Goal: Task Accomplishment & Management: Manage account settings

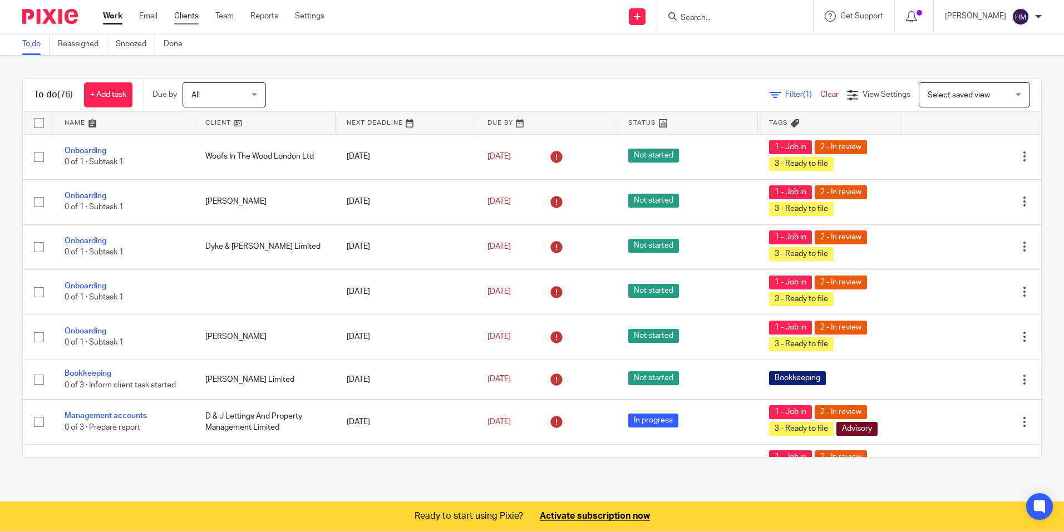
click at [187, 11] on link "Clients" at bounding box center [186, 16] width 24 height 11
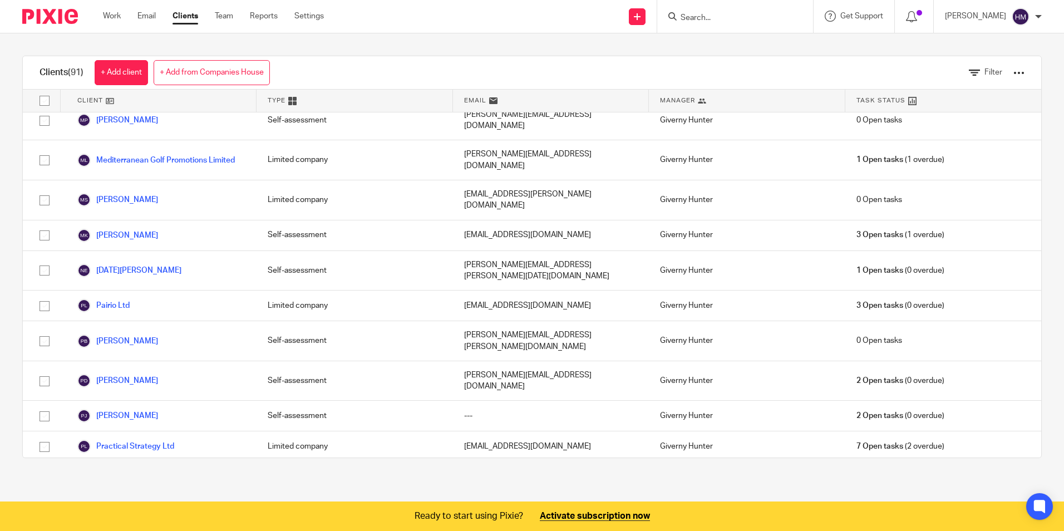
scroll to position [1780, 0]
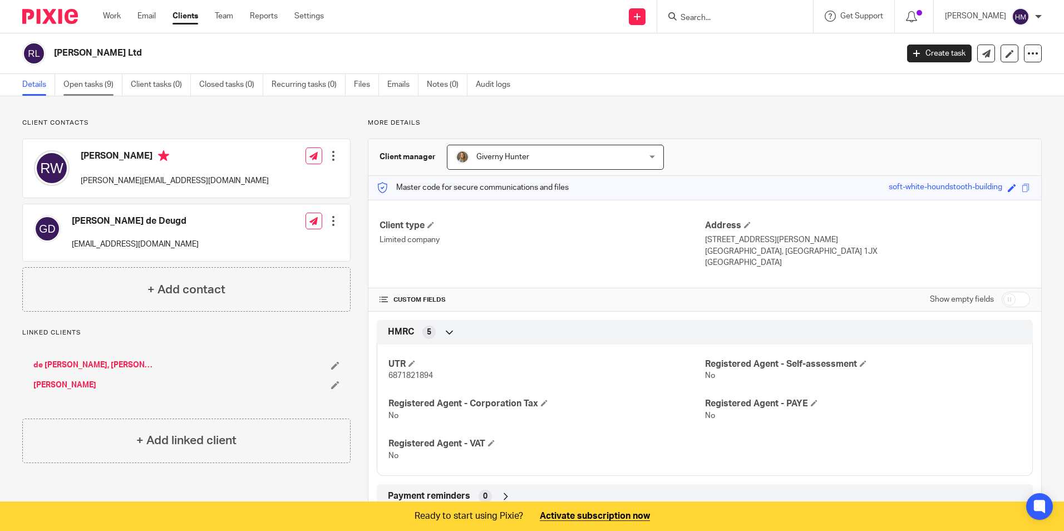
click at [80, 81] on link "Open tasks (9)" at bounding box center [92, 85] width 59 height 22
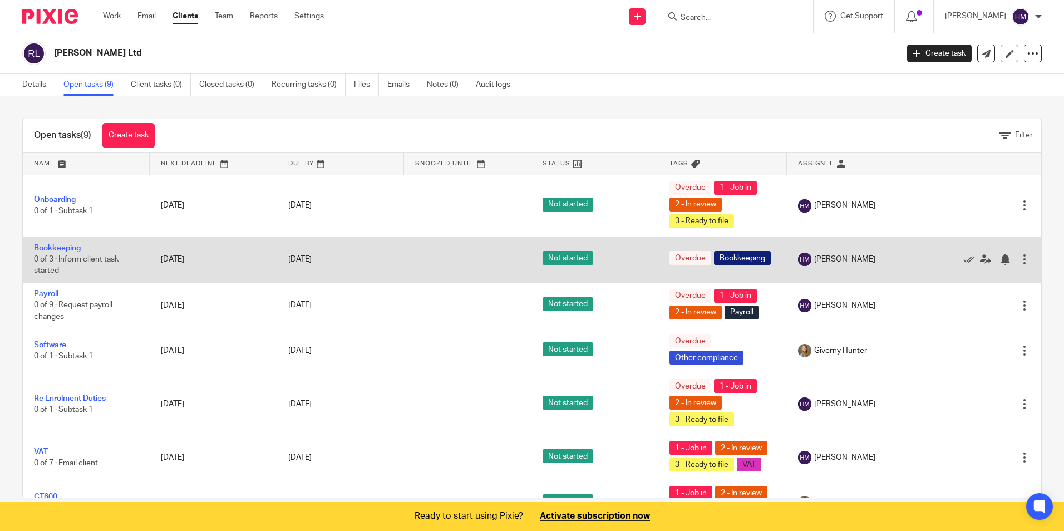
click at [1019, 256] on div at bounding box center [1024, 259] width 11 height 11
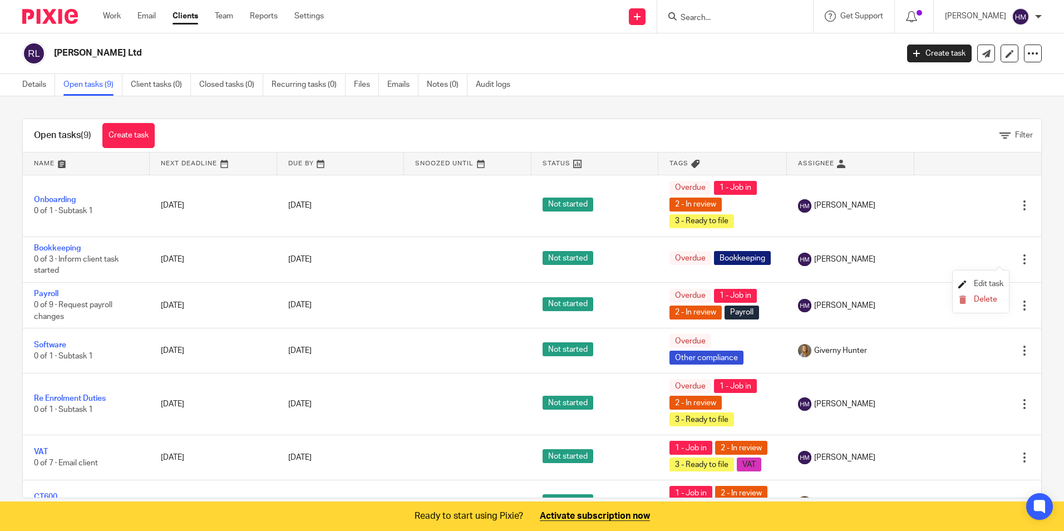
click at [995, 285] on span "Edit task" at bounding box center [988, 284] width 29 height 8
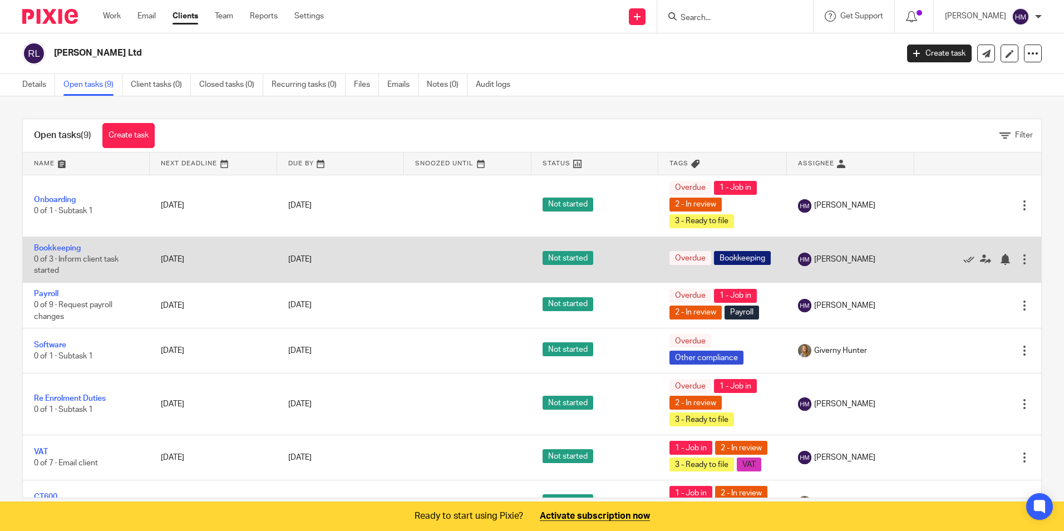
click at [1019, 255] on div at bounding box center [1024, 259] width 11 height 11
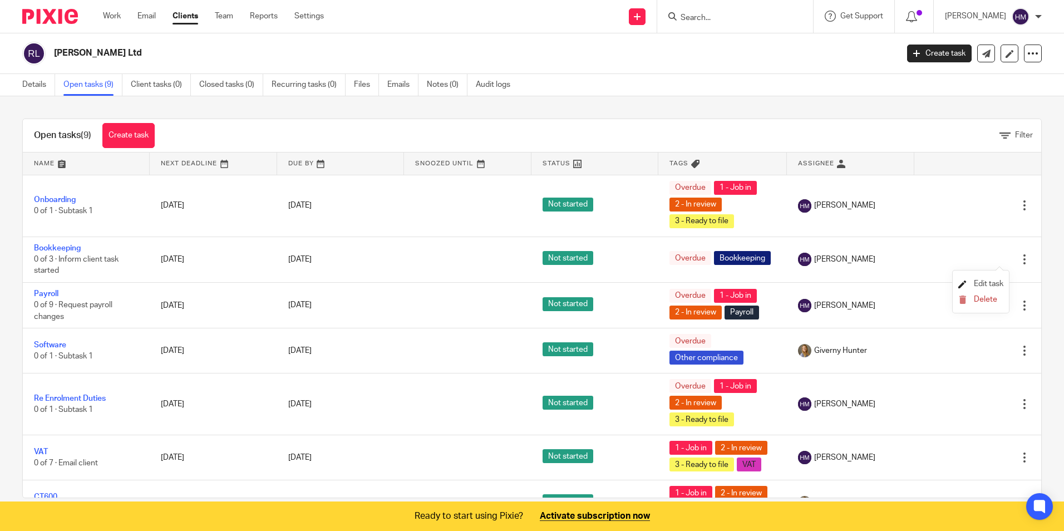
click at [979, 282] on span "Edit task" at bounding box center [988, 284] width 29 height 8
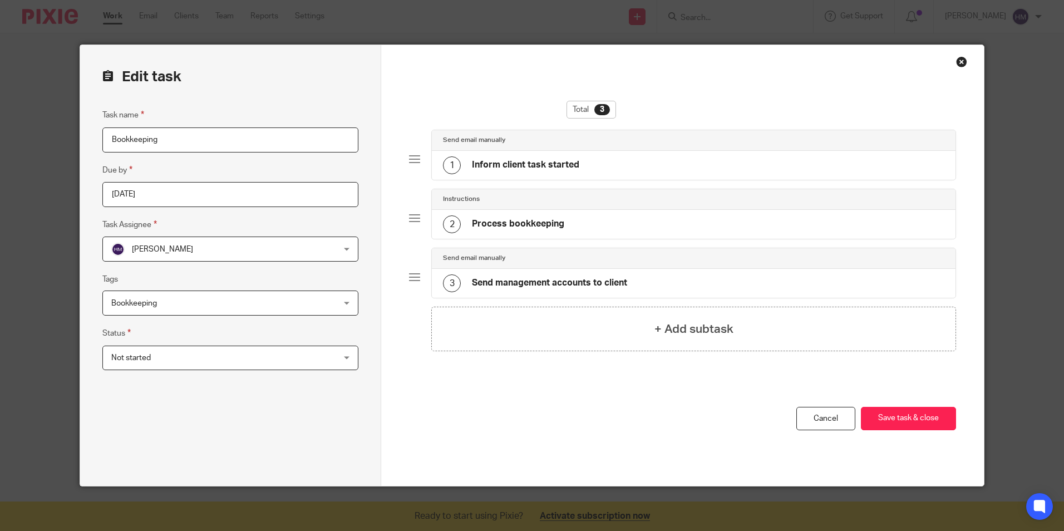
click at [411, 156] on div at bounding box center [414, 159] width 11 height 11
click at [447, 164] on div "1" at bounding box center [452, 165] width 18 height 18
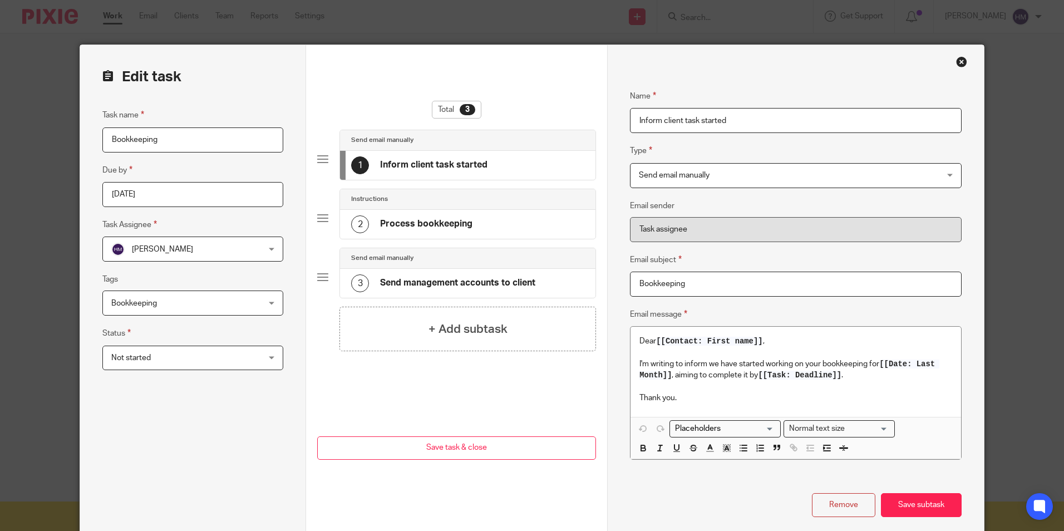
click at [355, 221] on div "2" at bounding box center [360, 224] width 18 height 18
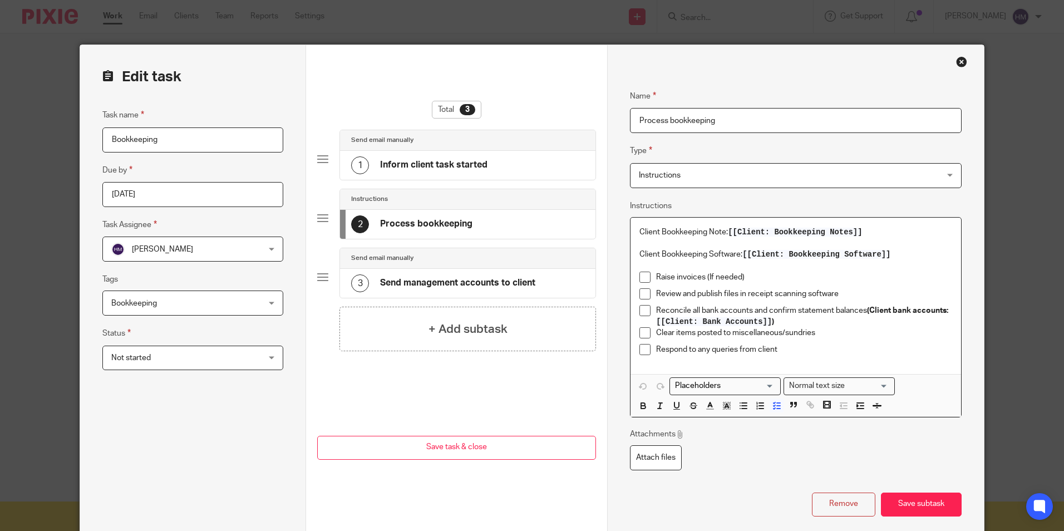
click at [762, 275] on p "Raise invoices (If needed)" at bounding box center [803, 276] width 295 height 11
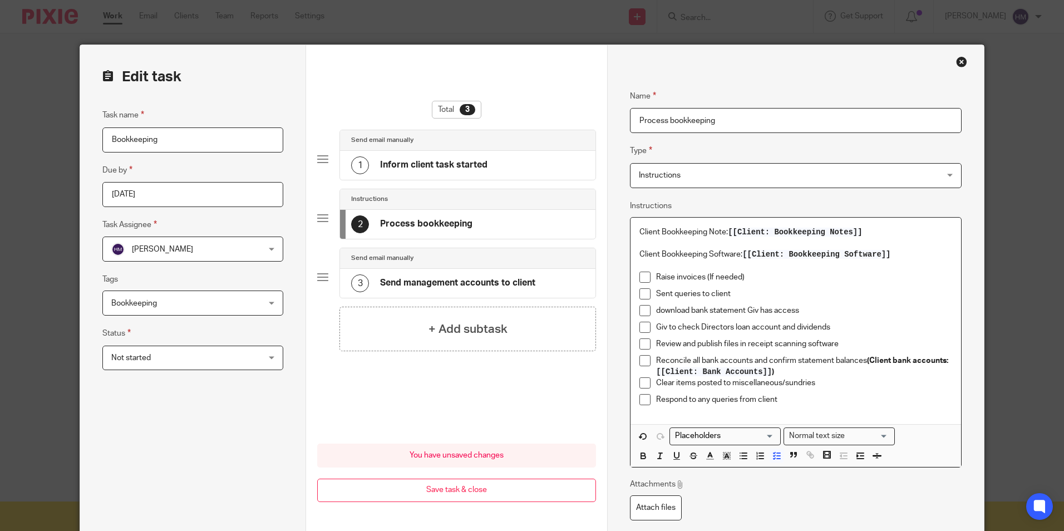
scroll to position [56, 0]
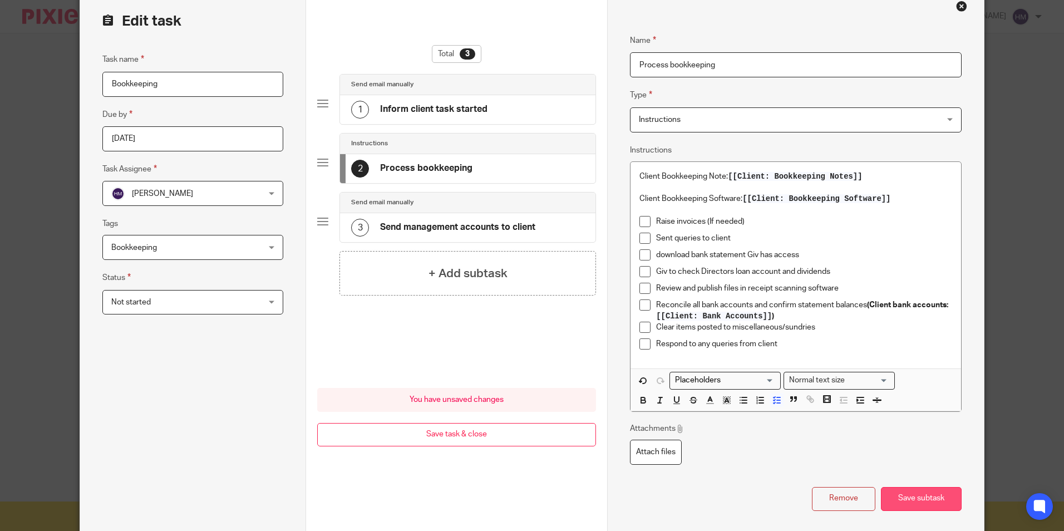
click at [907, 498] on button "Save subtask" at bounding box center [921, 499] width 81 height 24
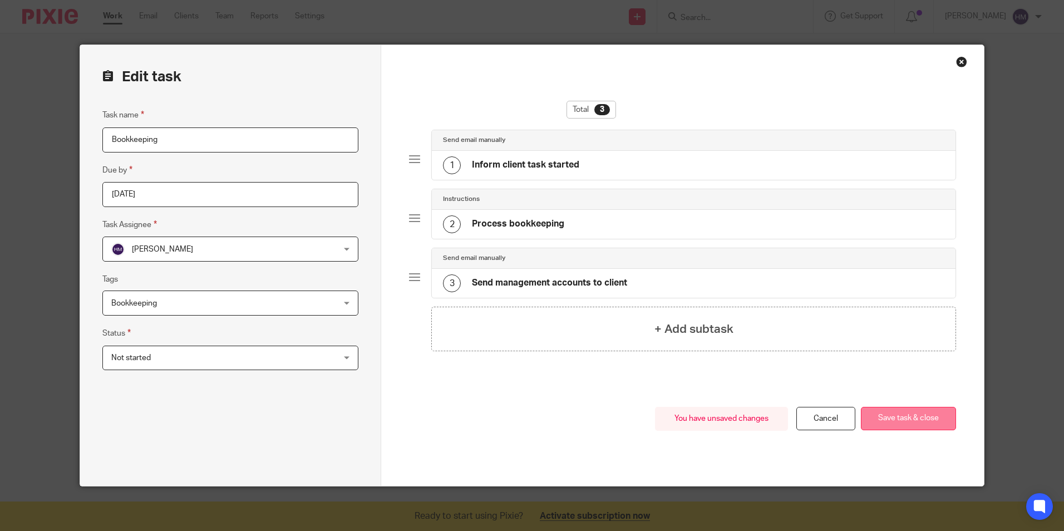
click at [886, 416] on button "Save task & close" at bounding box center [908, 419] width 95 height 24
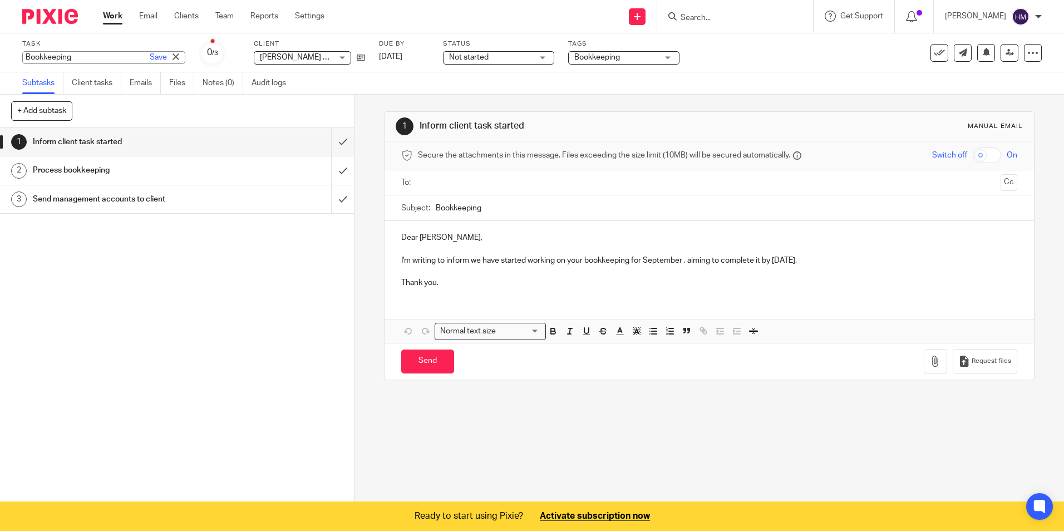
click at [39, 58] on div "Bookkeeping Save Bookkeeping" at bounding box center [103, 57] width 163 height 13
click at [143, 39] on div "Task Bookkeeping Save Bookkeeping 0 /3 Client Ronan J Williams Ltd Ronan J Will…" at bounding box center [447, 52] width 850 height 27
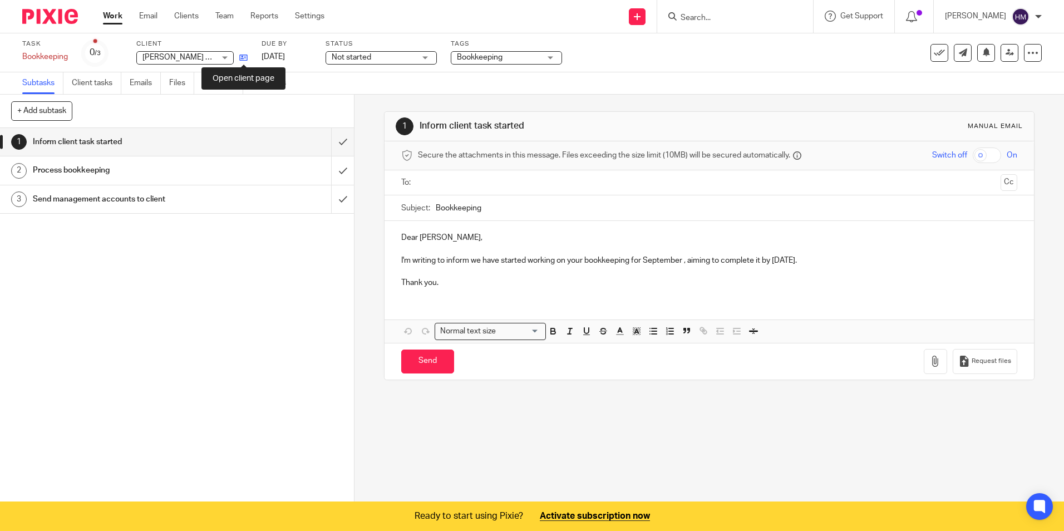
click at [244, 57] on icon at bounding box center [243, 57] width 8 height 8
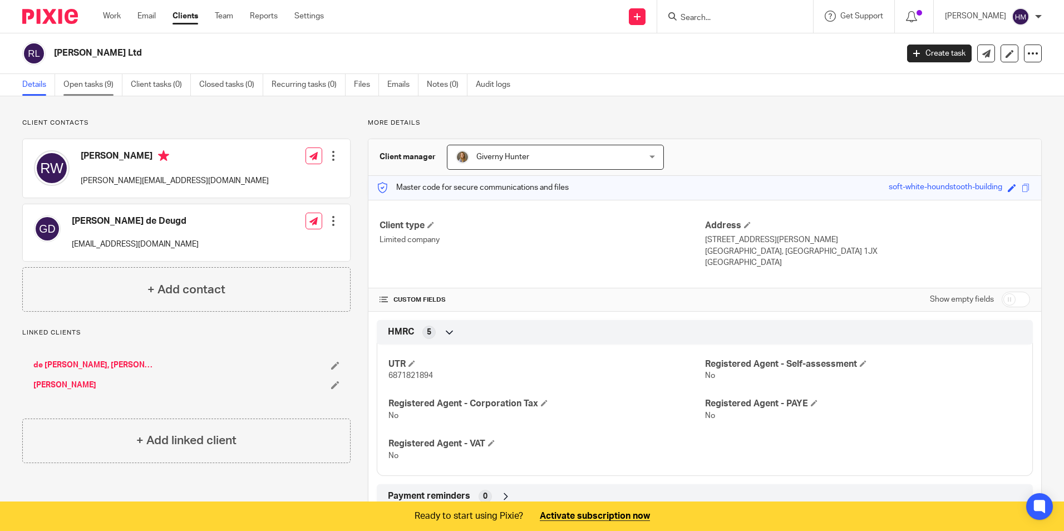
click at [81, 83] on link "Open tasks (9)" at bounding box center [92, 85] width 59 height 22
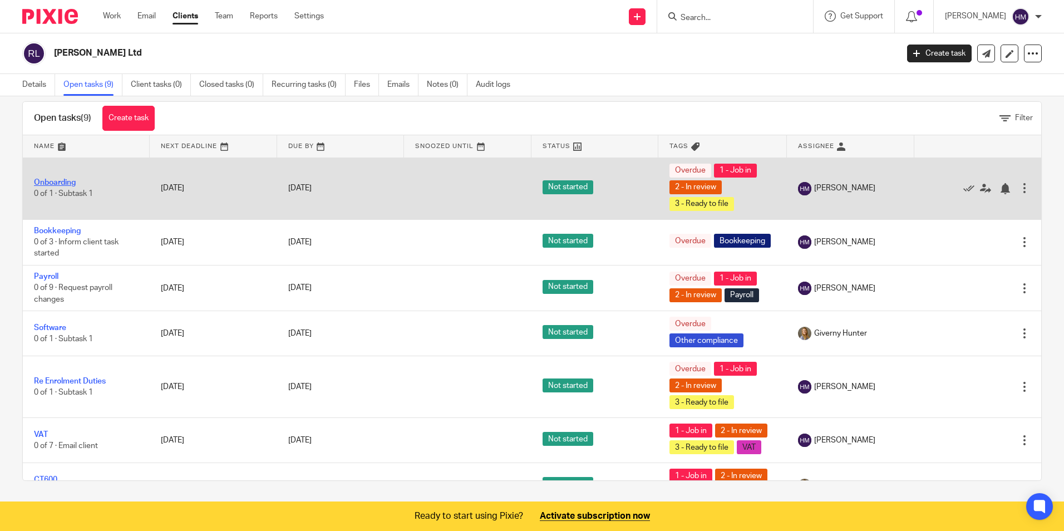
click at [58, 180] on link "Onboarding" at bounding box center [55, 183] width 42 height 8
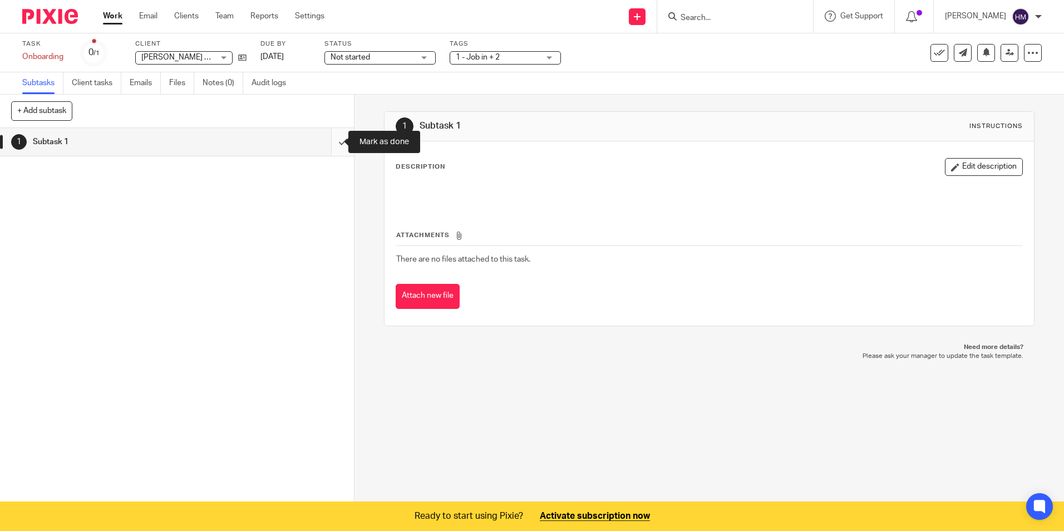
click at [328, 144] on input "submit" at bounding box center [177, 142] width 354 height 28
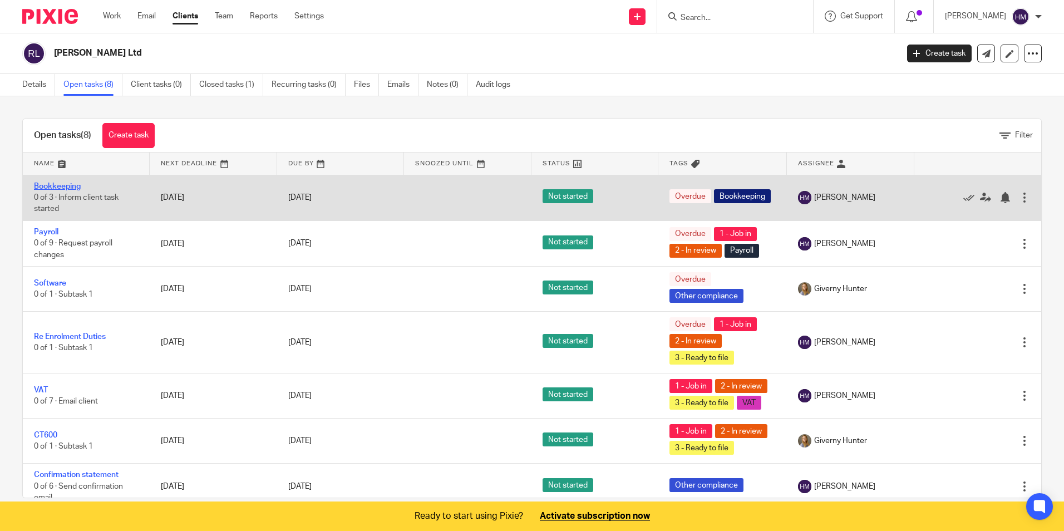
click at [58, 186] on link "Bookkeeping" at bounding box center [57, 186] width 47 height 8
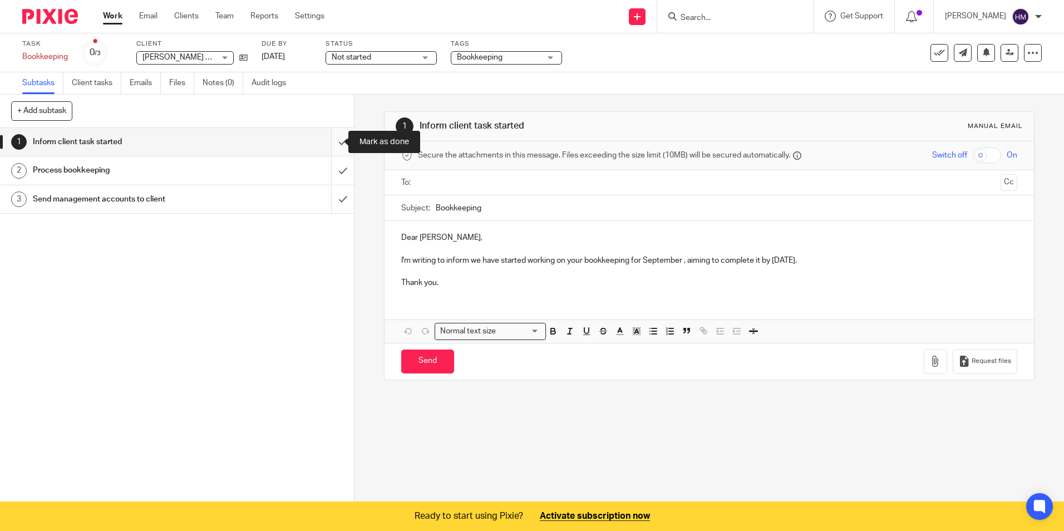
click at [329, 140] on input "submit" at bounding box center [177, 142] width 354 height 28
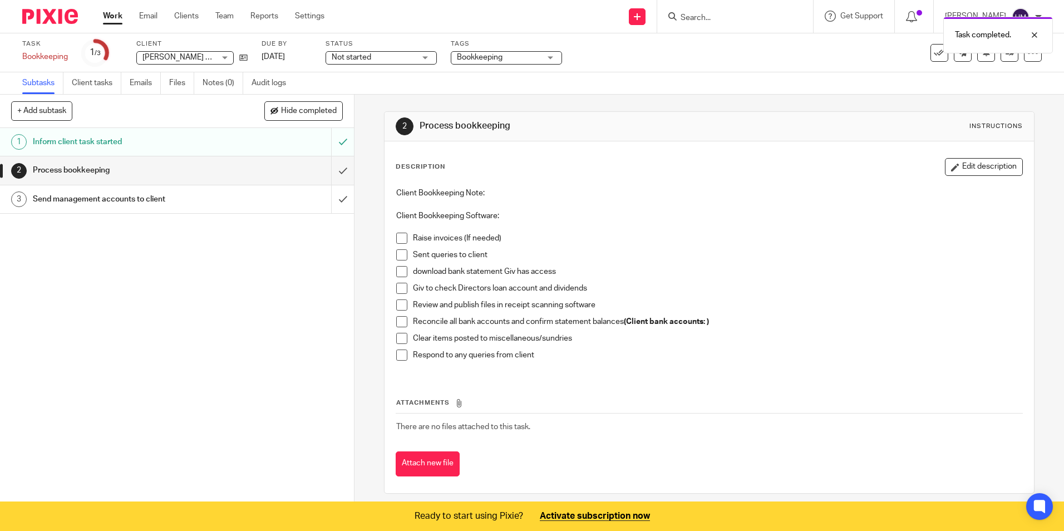
click at [399, 239] on span at bounding box center [401, 238] width 11 height 11
click at [398, 255] on span at bounding box center [401, 254] width 11 height 11
click at [400, 271] on span at bounding box center [401, 271] width 11 height 11
click at [398, 321] on span at bounding box center [401, 321] width 11 height 11
click at [116, 13] on link "Work" at bounding box center [112, 16] width 19 height 11
